Goal: Task Accomplishment & Management: Use online tool/utility

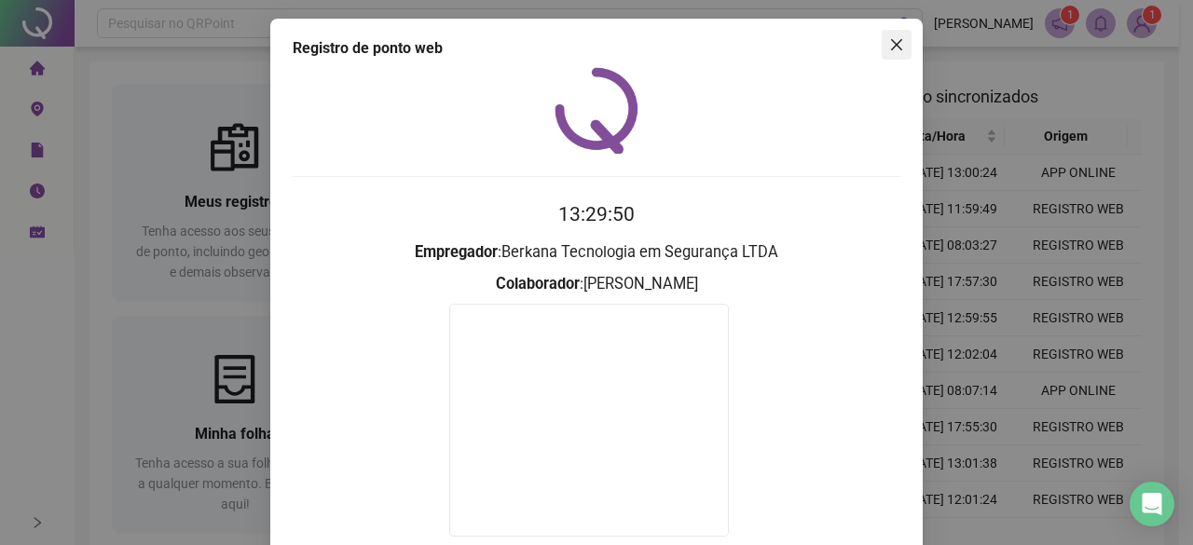
click at [885, 57] on button "Close" at bounding box center [897, 45] width 30 height 30
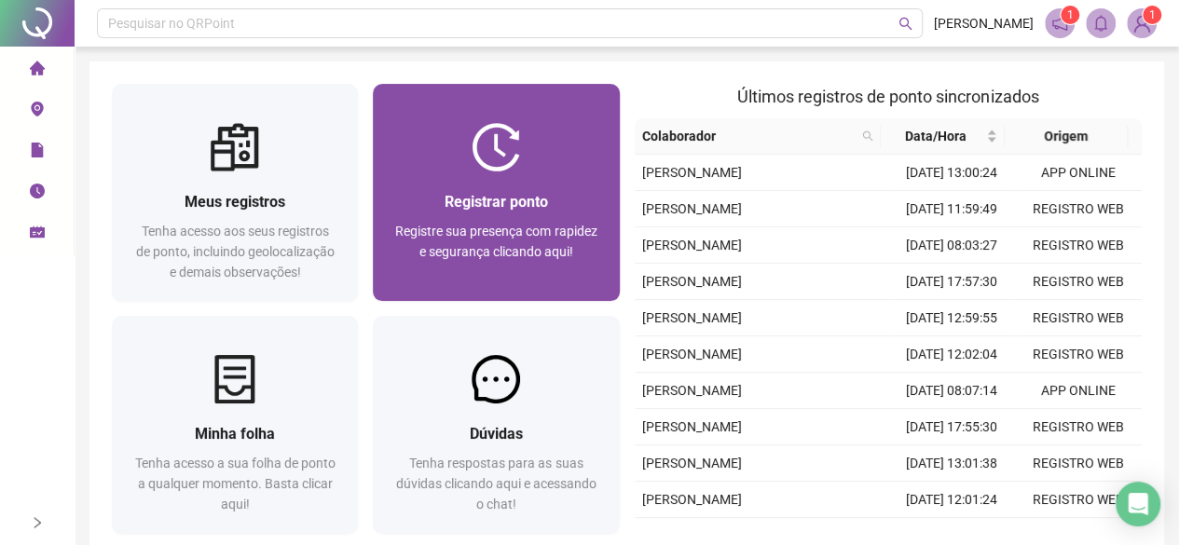
click at [445, 161] on div at bounding box center [496, 147] width 246 height 48
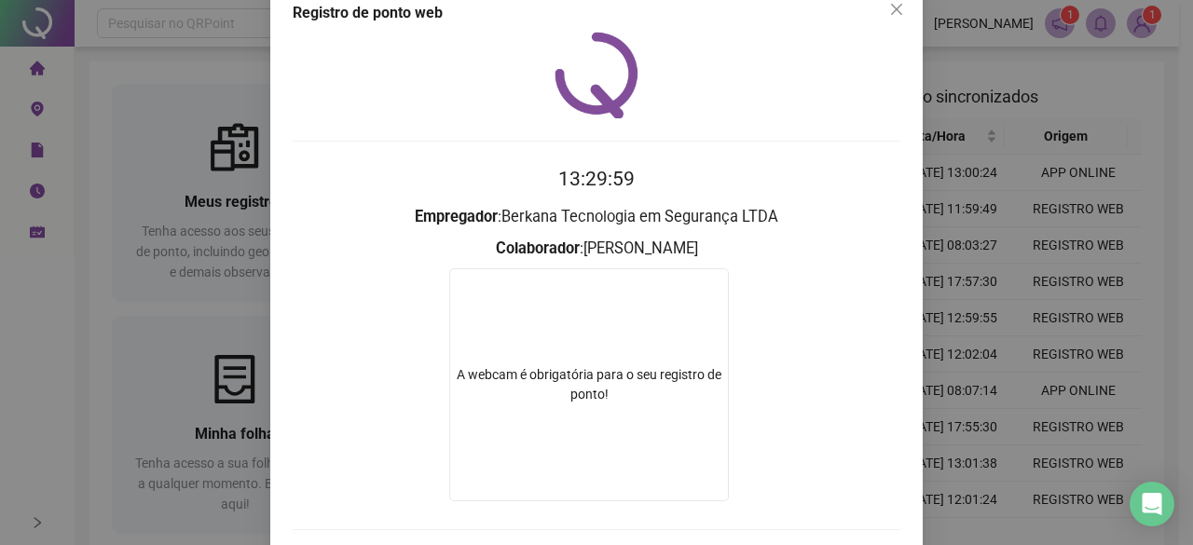
scroll to position [93, 0]
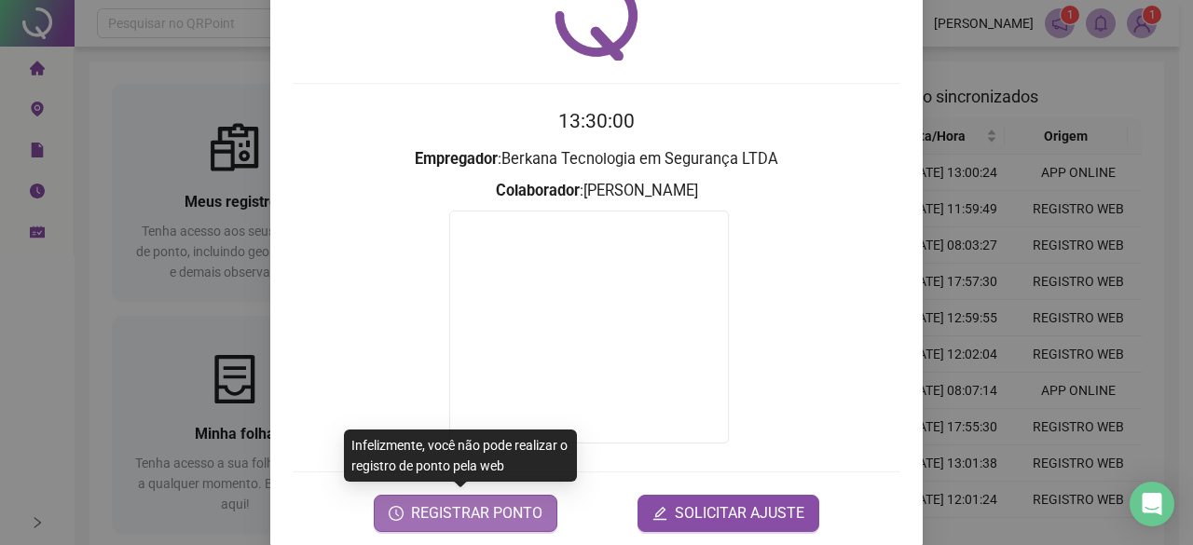
click at [451, 512] on span "REGISTRAR PONTO" at bounding box center [476, 513] width 131 height 22
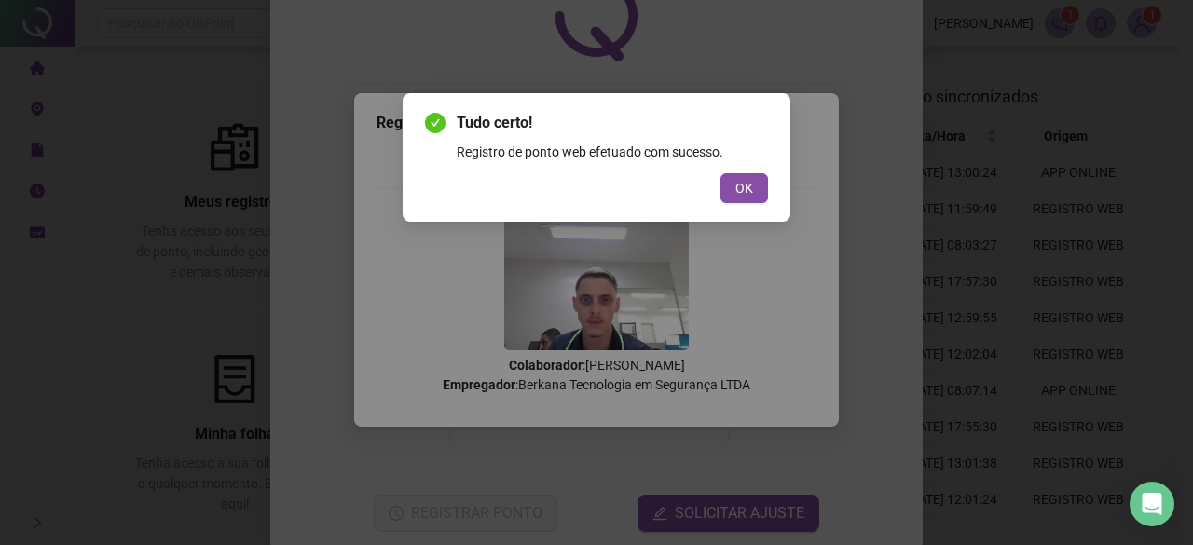
click at [765, 180] on button "OK" at bounding box center [745, 188] width 48 height 30
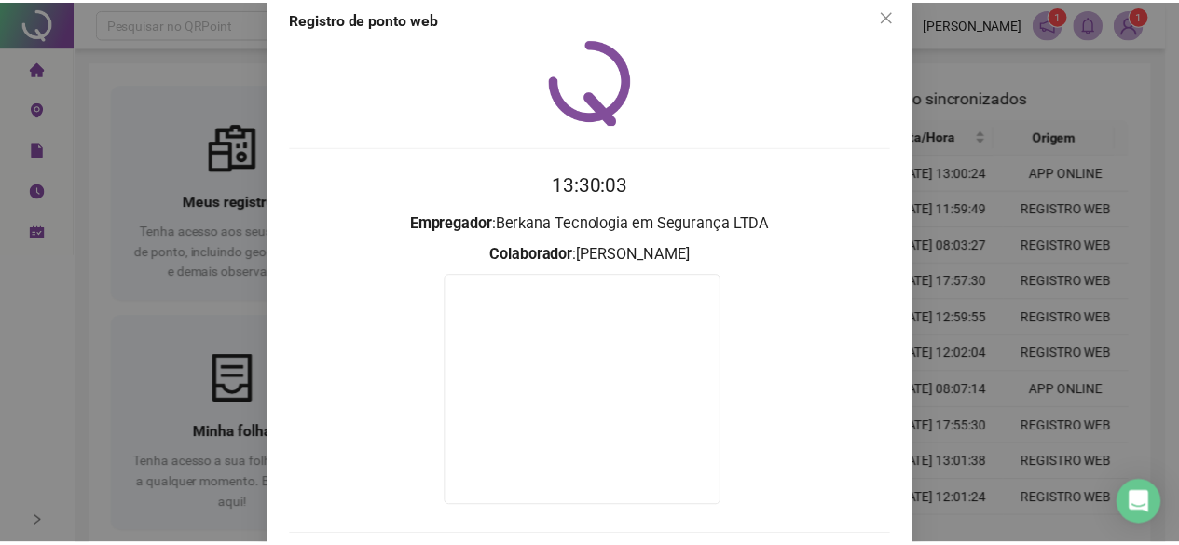
scroll to position [0, 0]
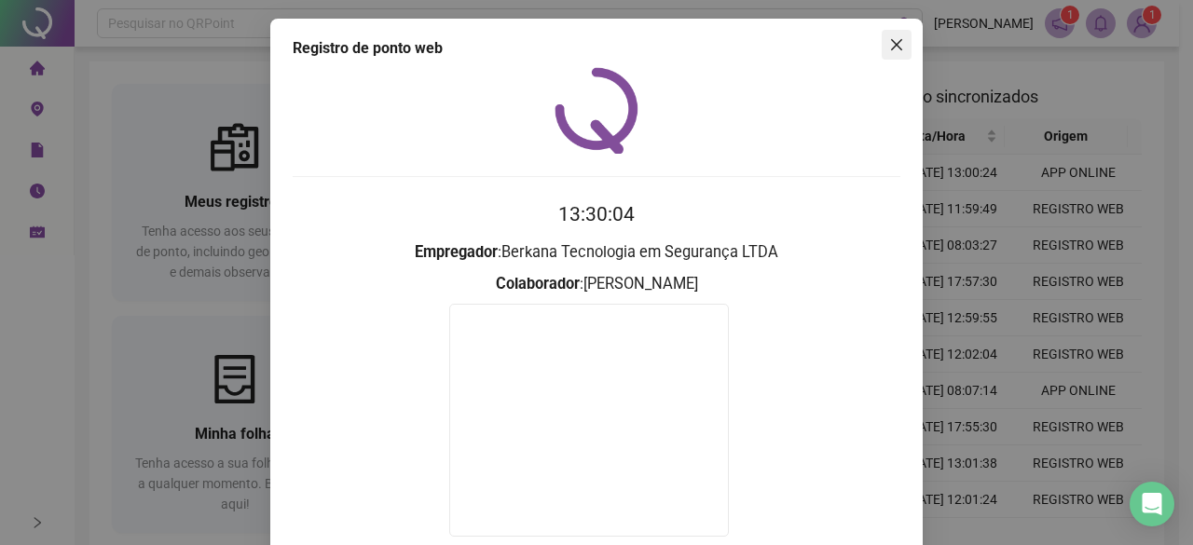
click at [893, 44] on icon "close" at bounding box center [896, 44] width 15 height 15
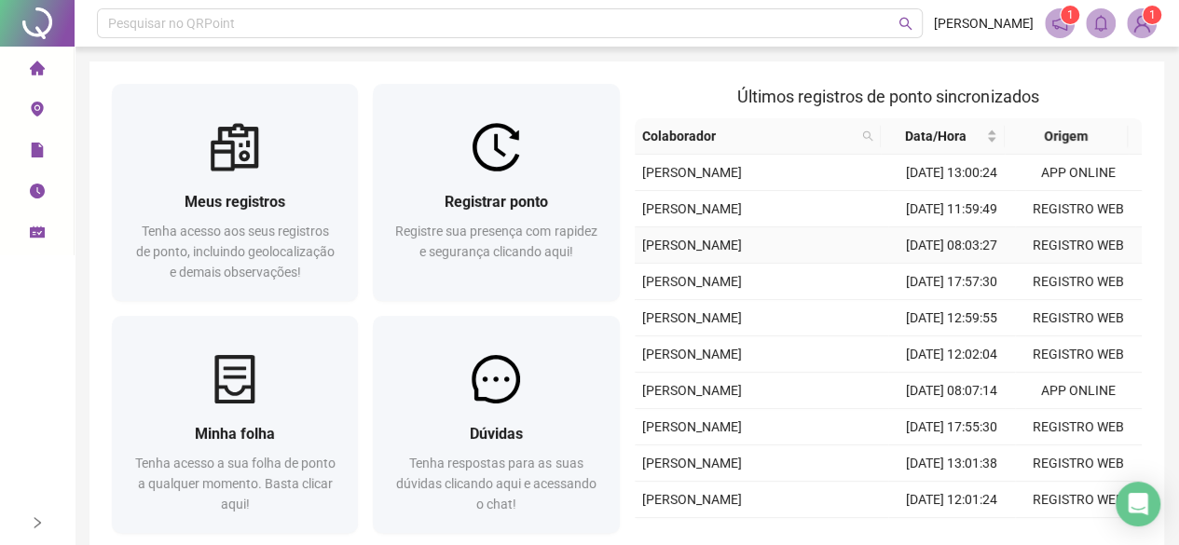
click at [794, 264] on td "[PERSON_NAME]" at bounding box center [762, 245] width 254 height 36
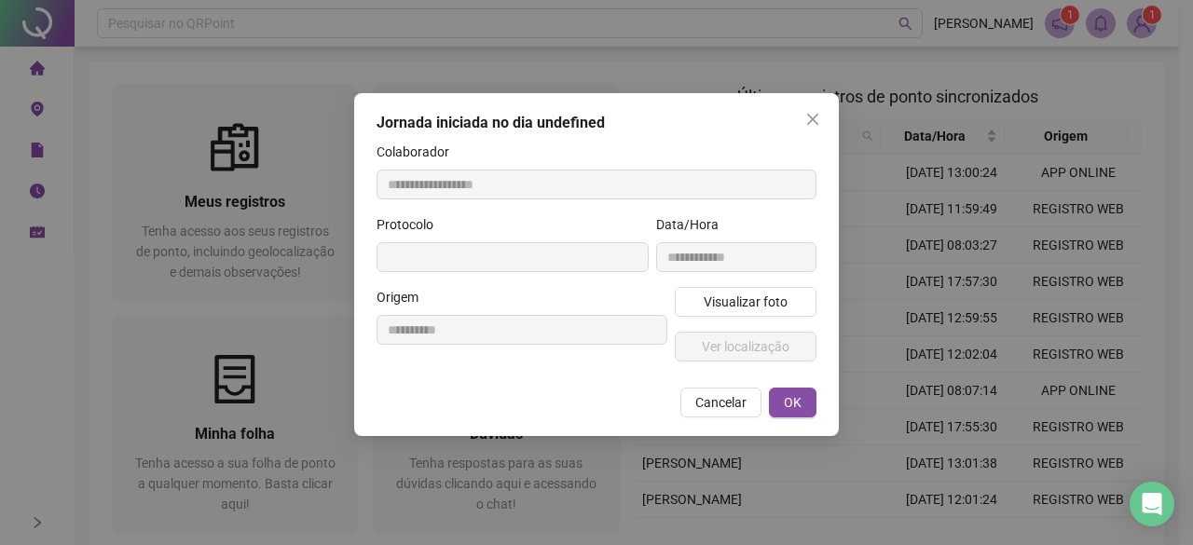
type input "**********"
click at [817, 118] on icon "close" at bounding box center [812, 119] width 15 height 15
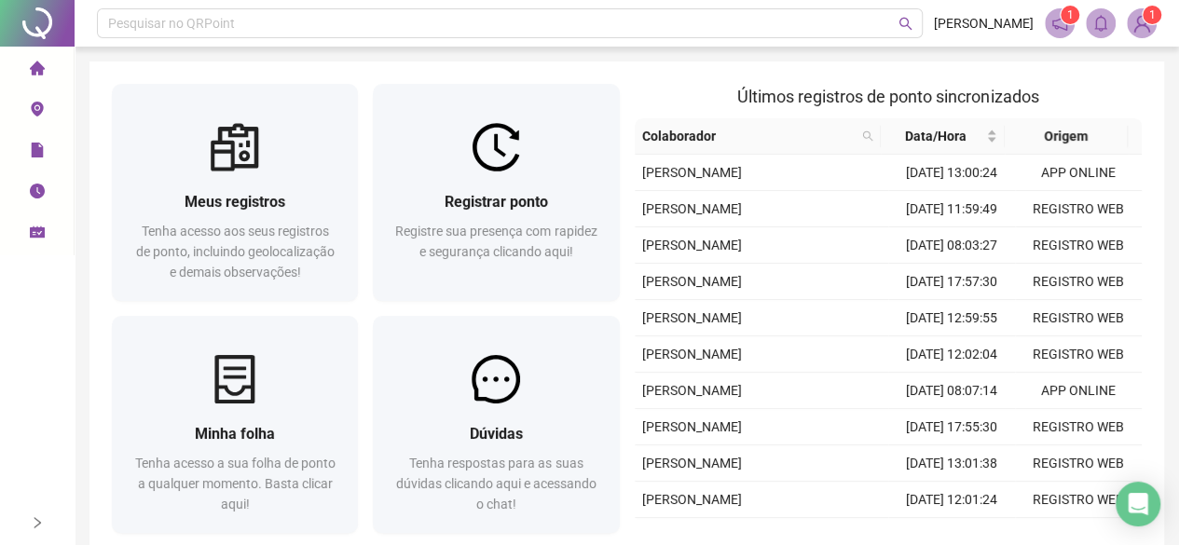
click at [34, 58] on span "home" at bounding box center [37, 70] width 15 height 37
